Goal: Navigation & Orientation: Find specific page/section

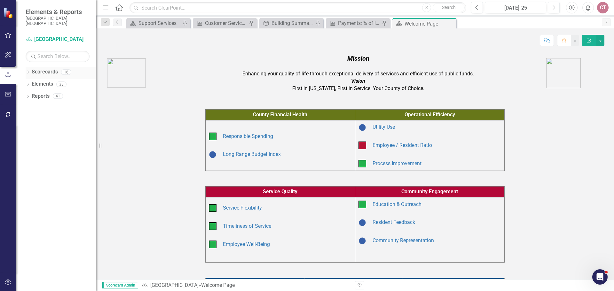
click at [28, 71] on icon "Dropdown" at bounding box center [28, 73] width 4 height 4
click at [34, 94] on icon "Dropdown" at bounding box center [31, 96] width 5 height 4
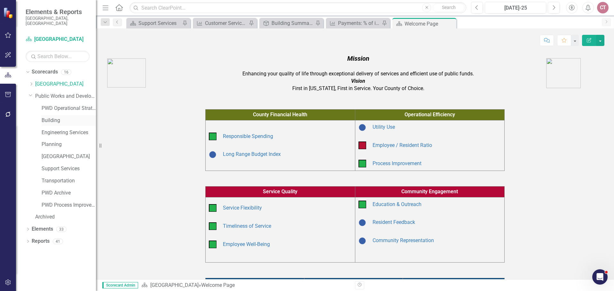
click at [49, 117] on link "Building" at bounding box center [69, 120] width 54 height 7
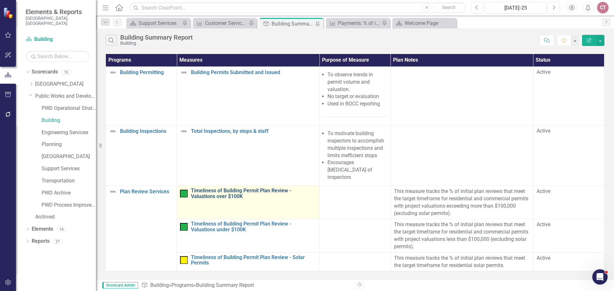
click at [231, 176] on link "Timeliness of Building Permit Plan Review - Valuations over $100K" at bounding box center [253, 193] width 125 height 11
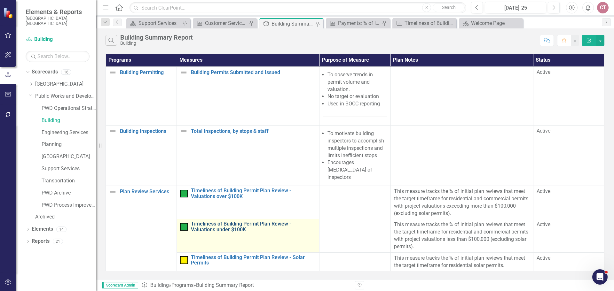
click at [215, 176] on link "Timeliness of Building Permit Plan Review - Valuations under $100K" at bounding box center [253, 226] width 125 height 11
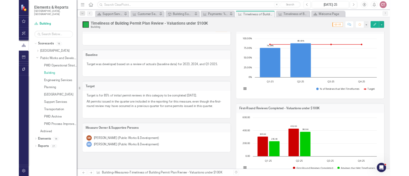
scroll to position [64, 0]
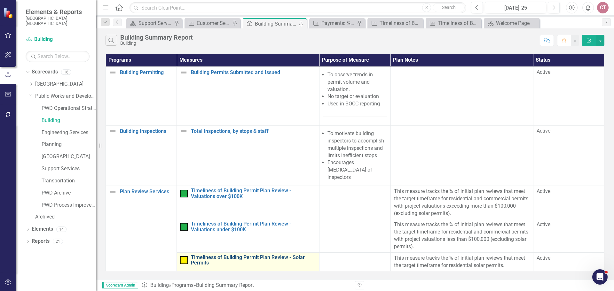
click at [209, 176] on link "Timeliness of Building Permit Plan Review - Solar Permits" at bounding box center [253, 260] width 125 height 11
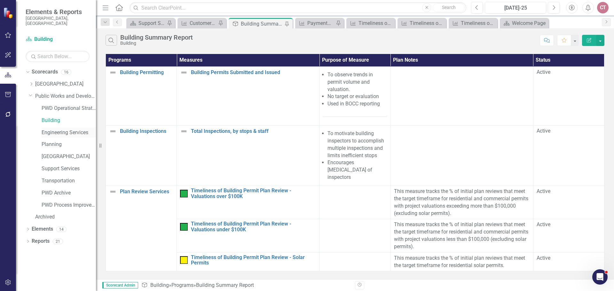
click at [49, 129] on link "Engineering Services" at bounding box center [69, 132] width 54 height 7
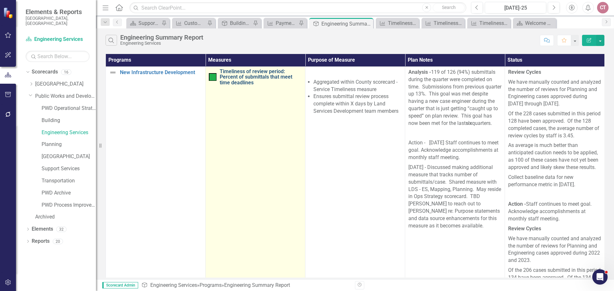
click at [240, 79] on link "Timeliness of review period: Percent of submittals that meet time deadlines" at bounding box center [261, 77] width 82 height 17
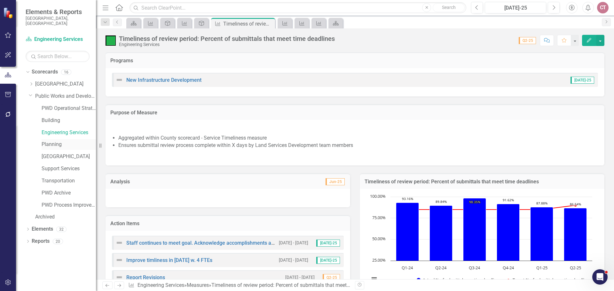
click at [53, 141] on link "Planning" at bounding box center [69, 144] width 54 height 7
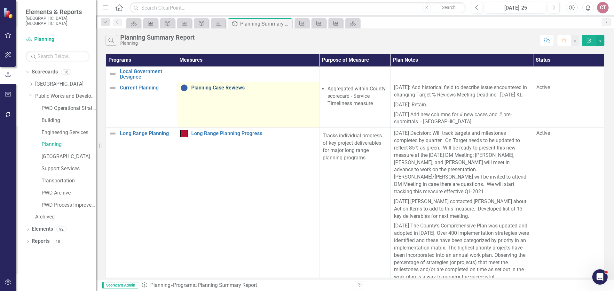
click at [207, 89] on link "Planning Case Reviews" at bounding box center [253, 88] width 125 height 6
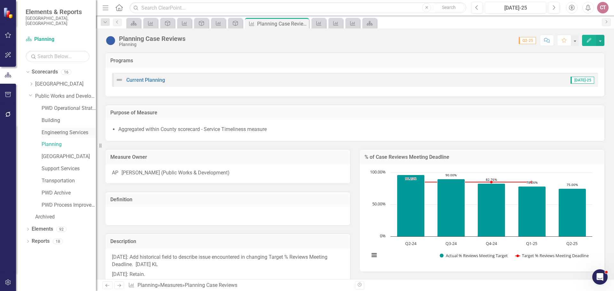
click at [58, 129] on link "Engineering Services" at bounding box center [69, 132] width 54 height 7
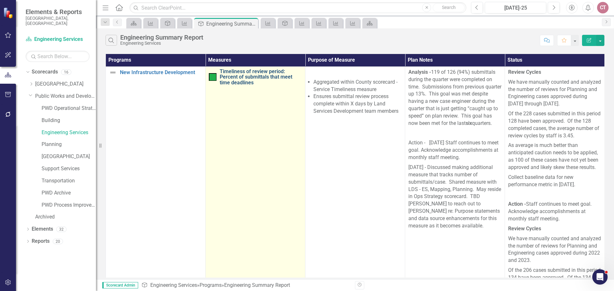
click at [230, 80] on link "Timeliness of review period: Percent of submittals that meet time deadlines" at bounding box center [261, 77] width 82 height 17
